Goal: Task Accomplishment & Management: Complete application form

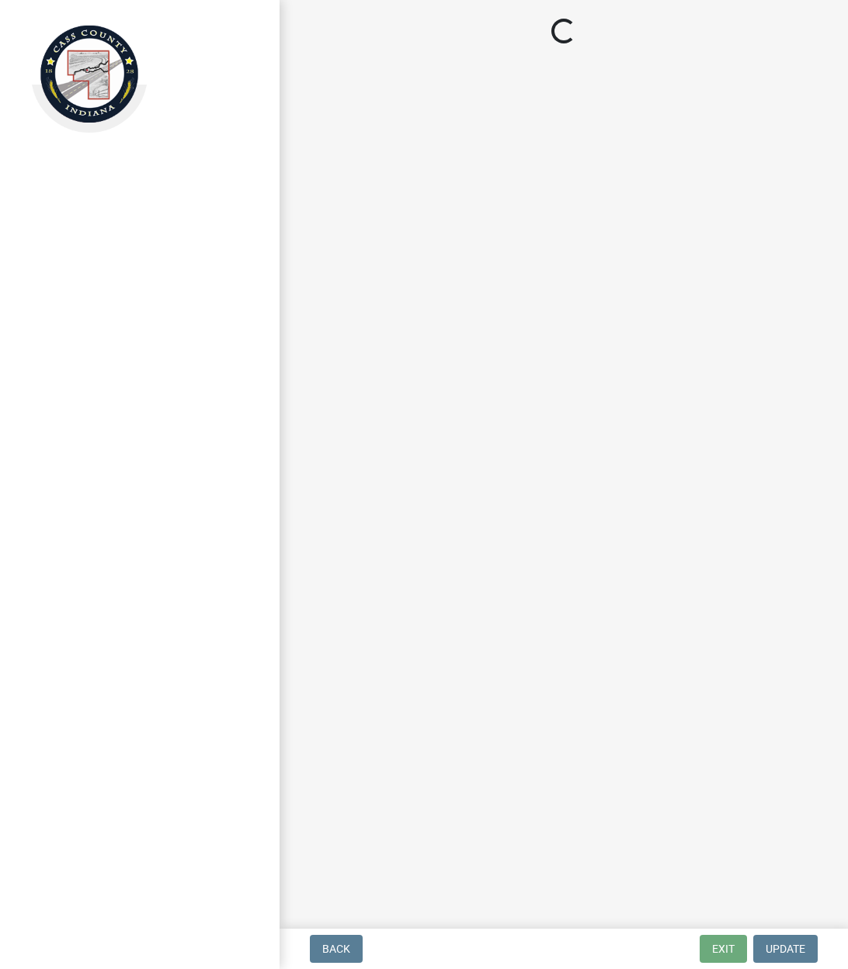
select select "IN"
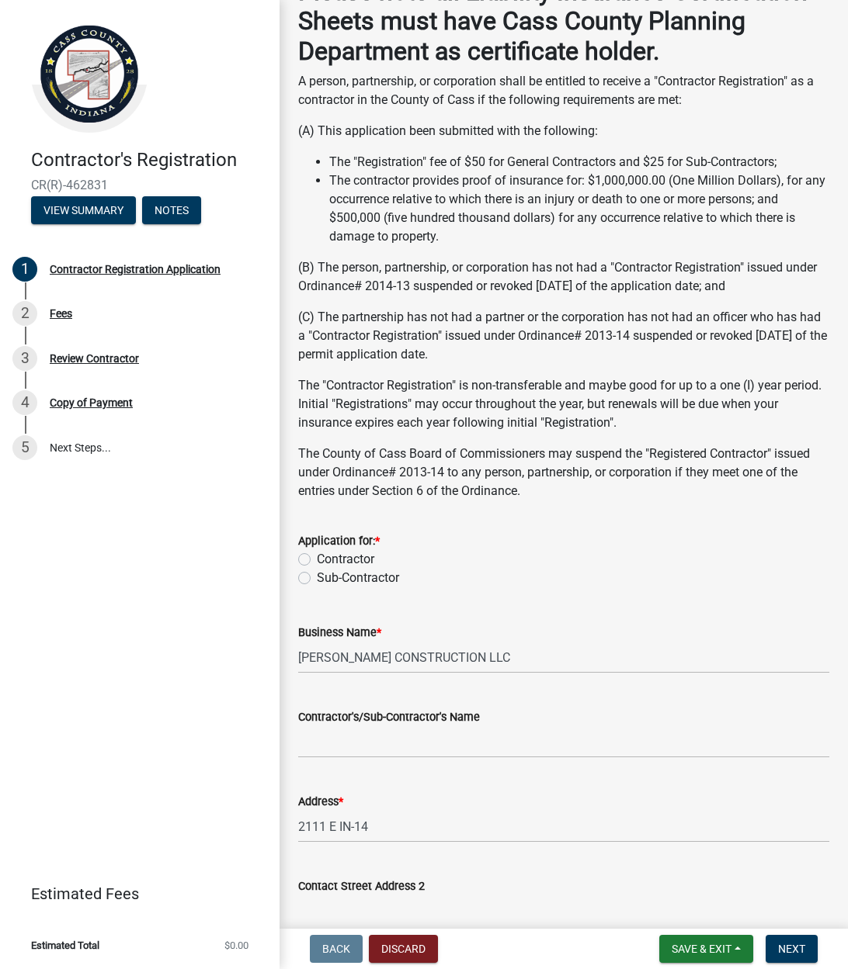
scroll to position [216, 0]
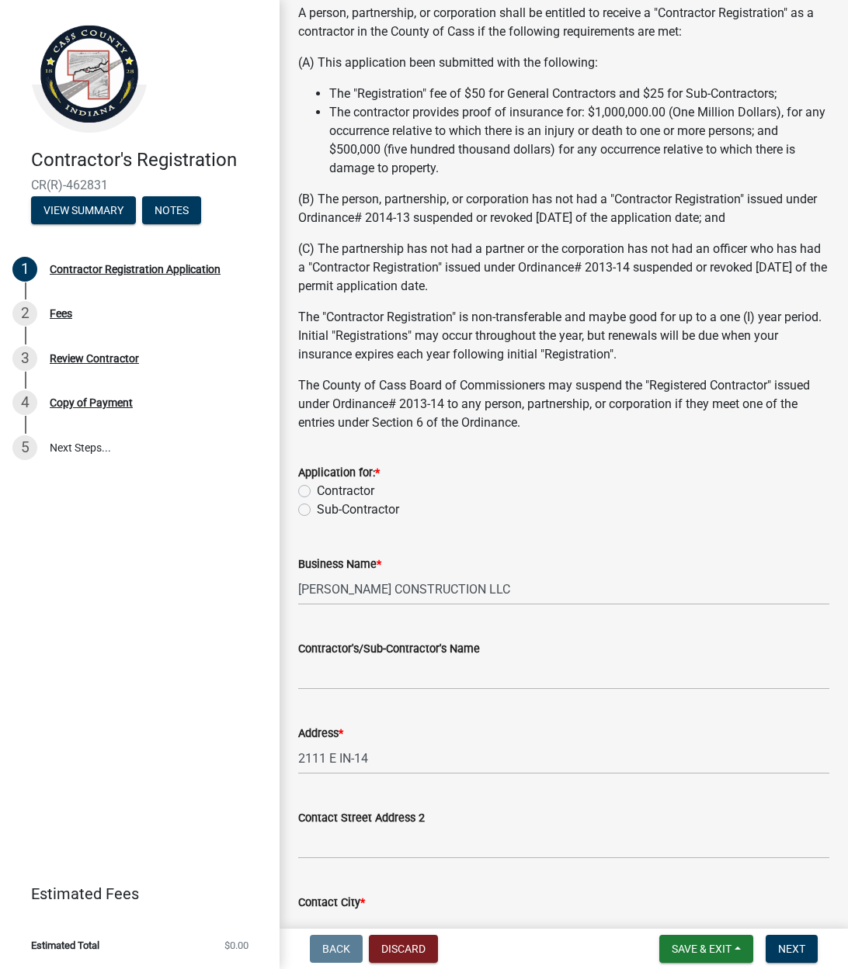
click at [317, 489] on label "Contractor" at bounding box center [345, 491] width 57 height 19
click at [317, 489] on input "Contractor" at bounding box center [322, 487] width 10 height 10
radio input "true"
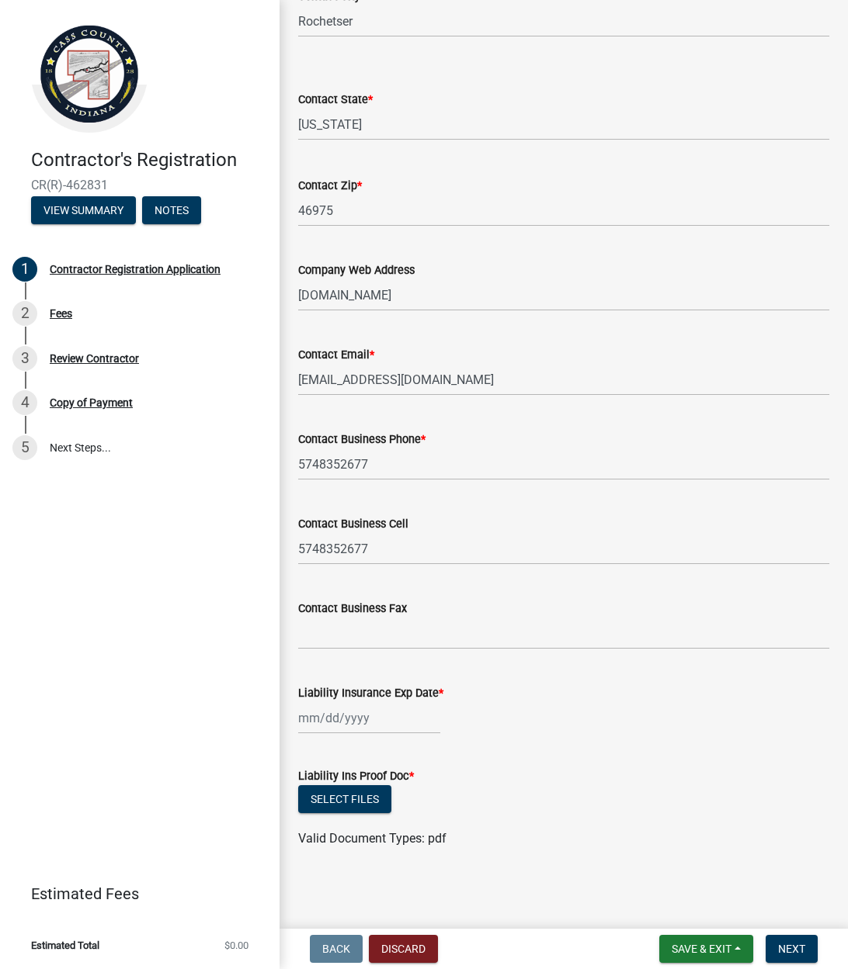
scroll to position [1121, 0]
click at [387, 727] on div at bounding box center [369, 719] width 142 height 32
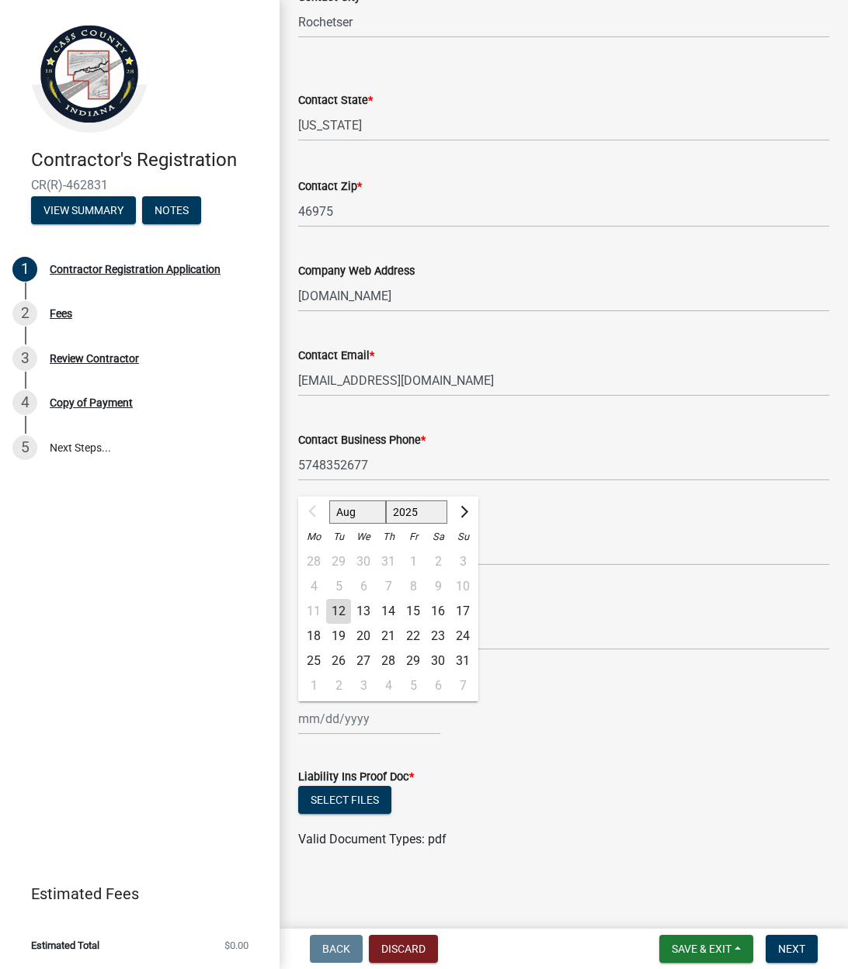
click at [409, 584] on div "4 5 6 7 8 9 10" at bounding box center [388, 586] width 180 height 25
select select "2026"
click at [443, 584] on div "8" at bounding box center [437, 586] width 25 height 25
type input "[DATE]"
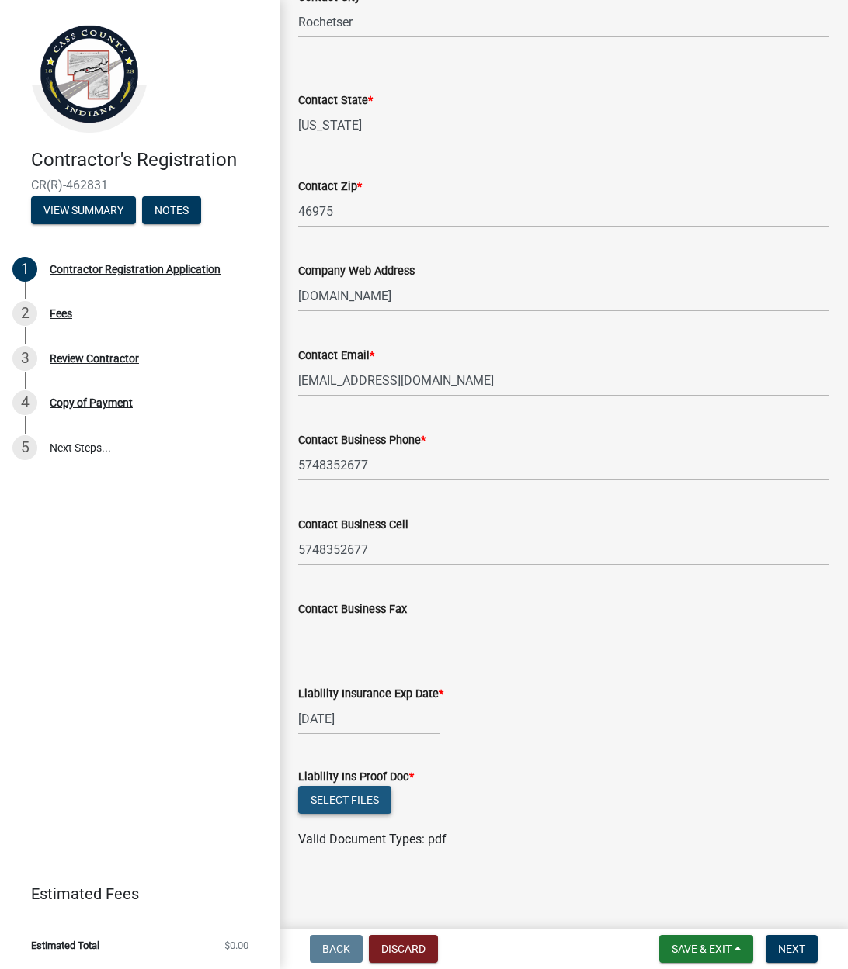
click at [365, 796] on button "Select files" at bounding box center [344, 800] width 93 height 28
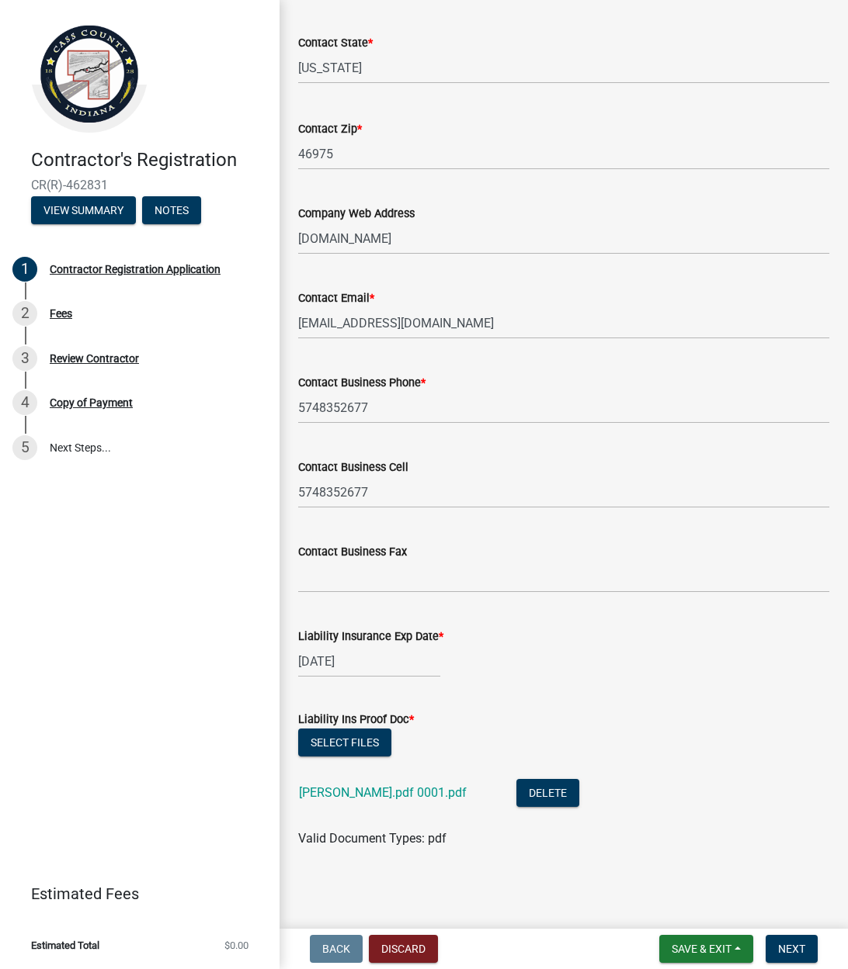
scroll to position [1178, 0]
click at [792, 945] on span "Next" at bounding box center [791, 949] width 27 height 12
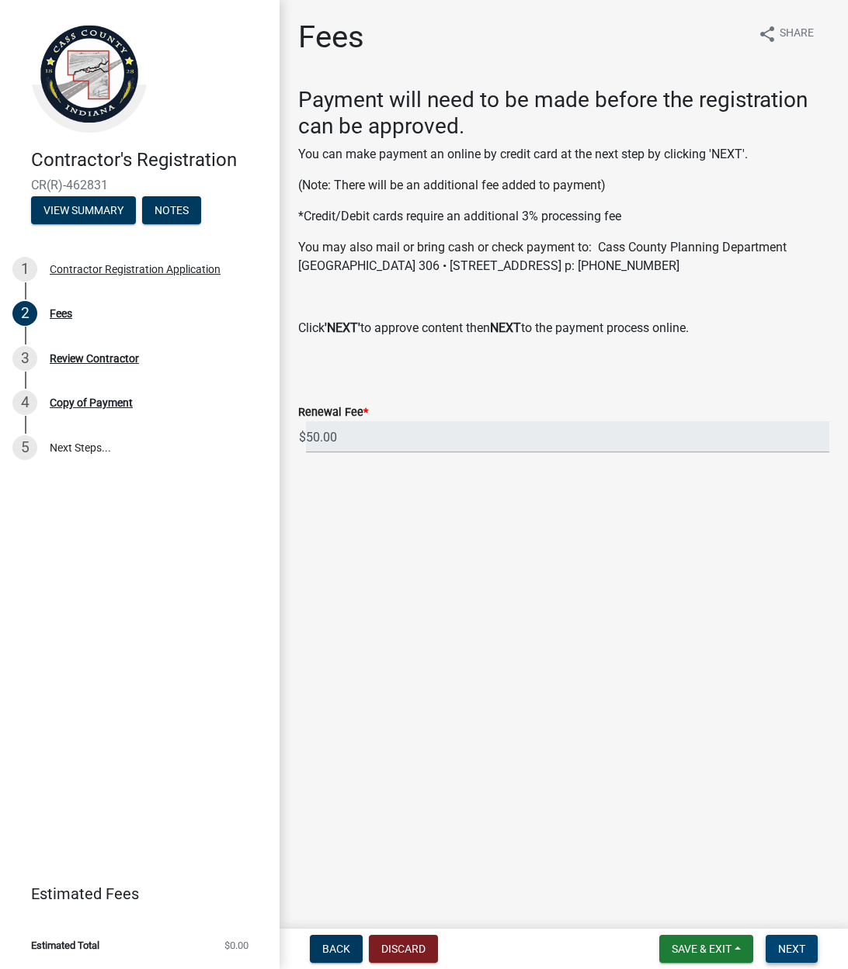
click at [795, 943] on span "Next" at bounding box center [791, 949] width 27 height 12
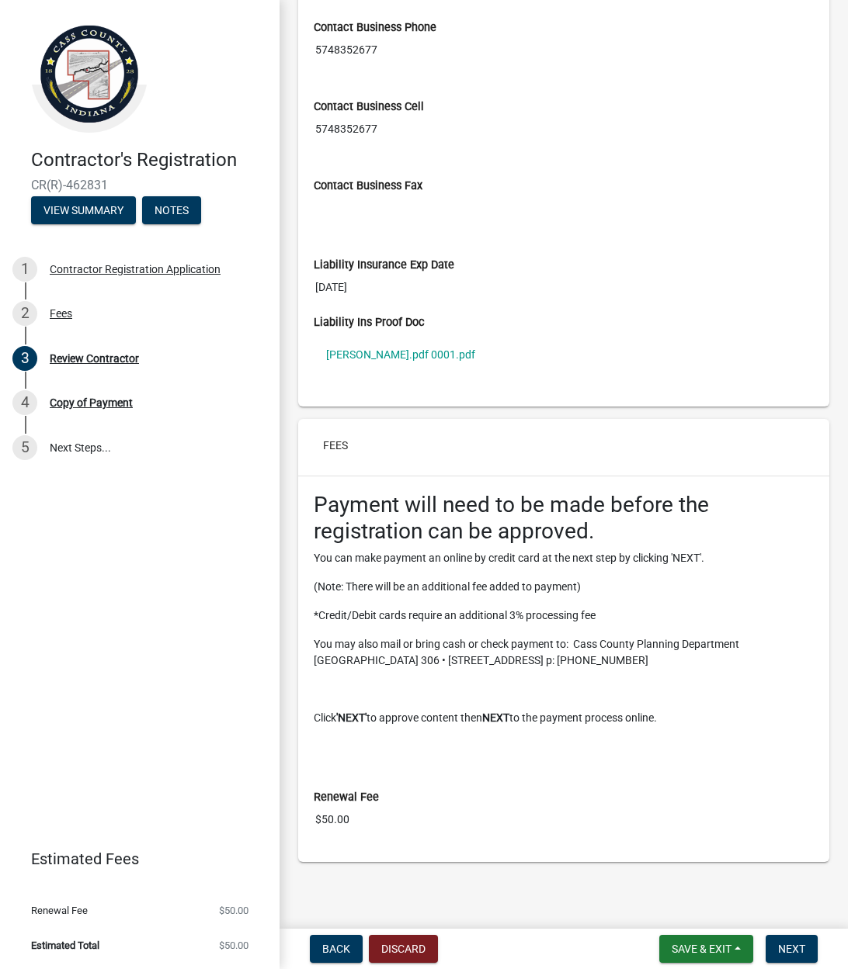
scroll to position [965, 0]
click at [785, 949] on span "Next" at bounding box center [791, 949] width 27 height 12
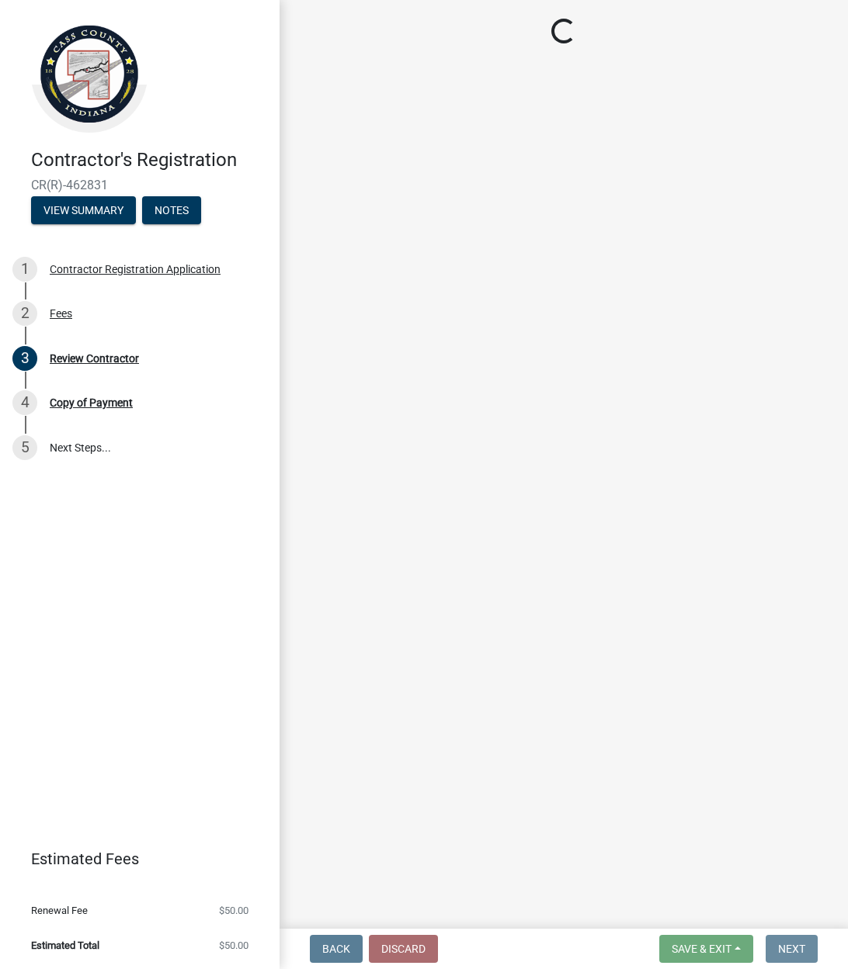
scroll to position [0, 0]
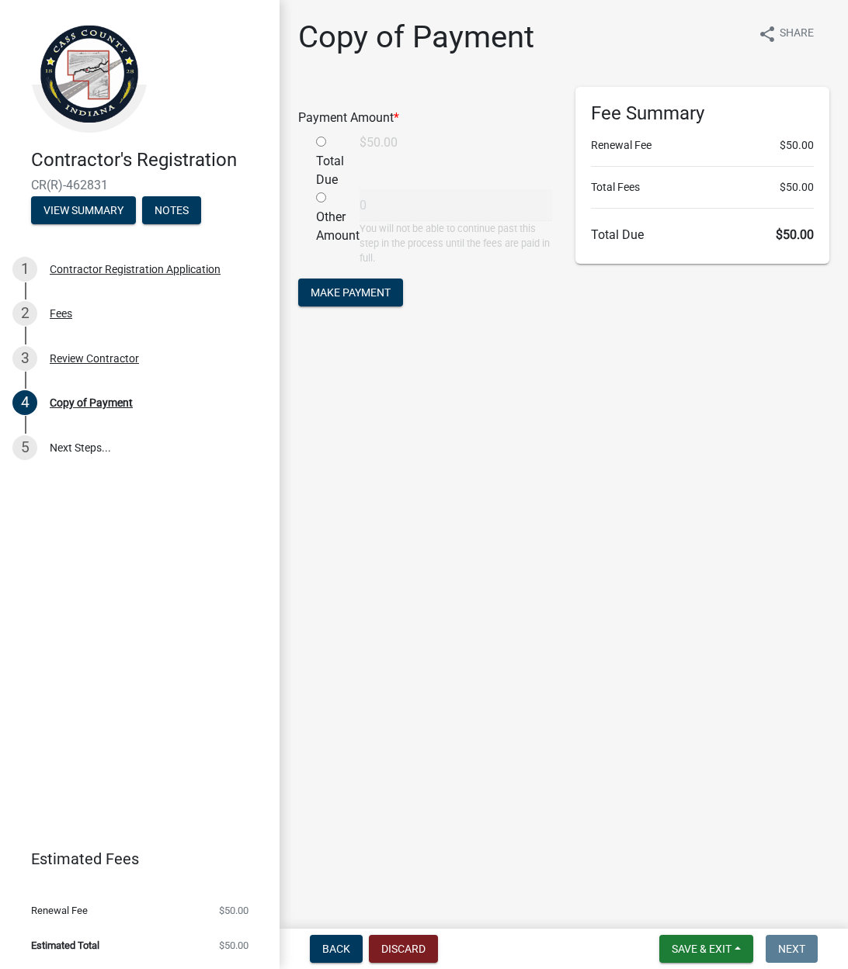
click at [317, 142] on input "radio" at bounding box center [321, 142] width 10 height 10
radio input "true"
type input "50"
click at [386, 290] on span "Make Payment" at bounding box center [350, 292] width 80 height 12
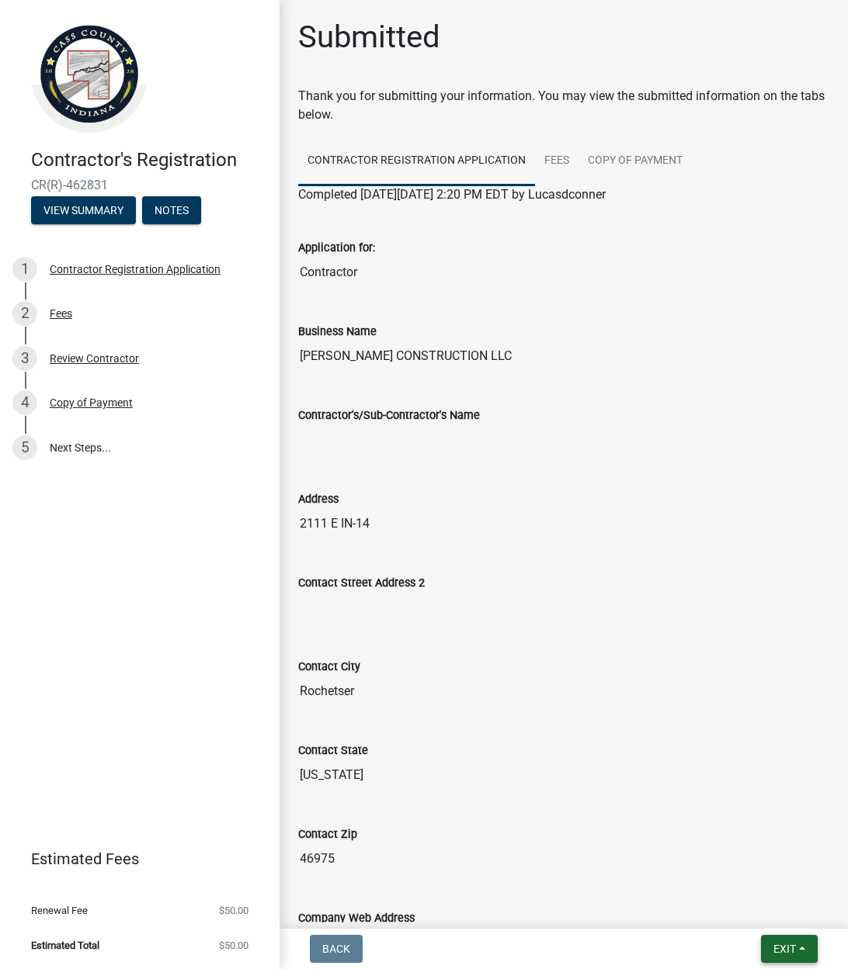
click at [795, 948] on span "Exit" at bounding box center [784, 949] width 23 height 12
click at [737, 869] on button "Save" at bounding box center [756, 871] width 124 height 37
click at [794, 945] on span "Exit" at bounding box center [784, 949] width 23 height 12
click at [764, 905] on button "Save & Exit" at bounding box center [756, 908] width 124 height 37
